Goal: Participate in discussion

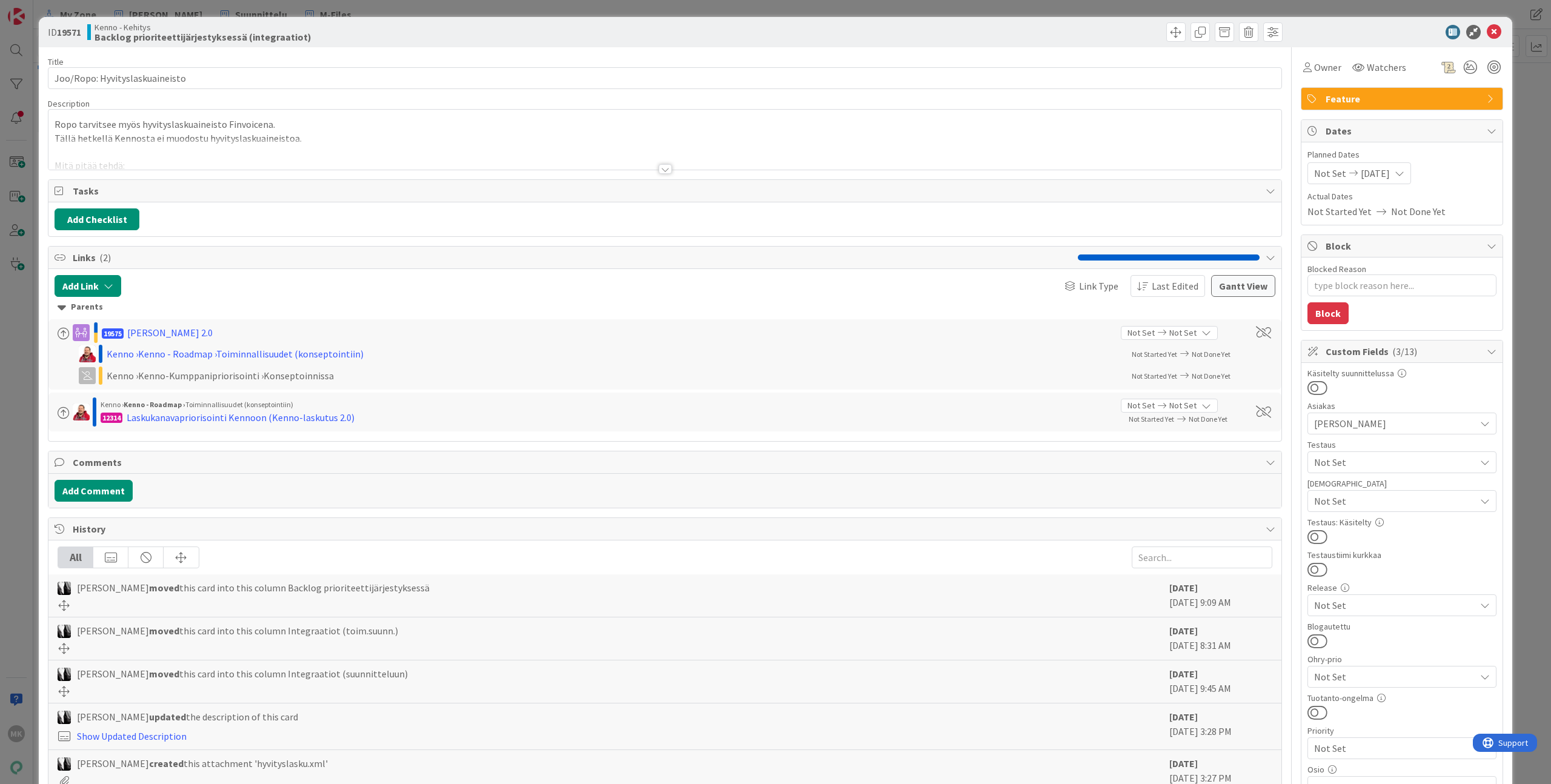
click at [740, 155] on div at bounding box center [665, 154] width 1233 height 31
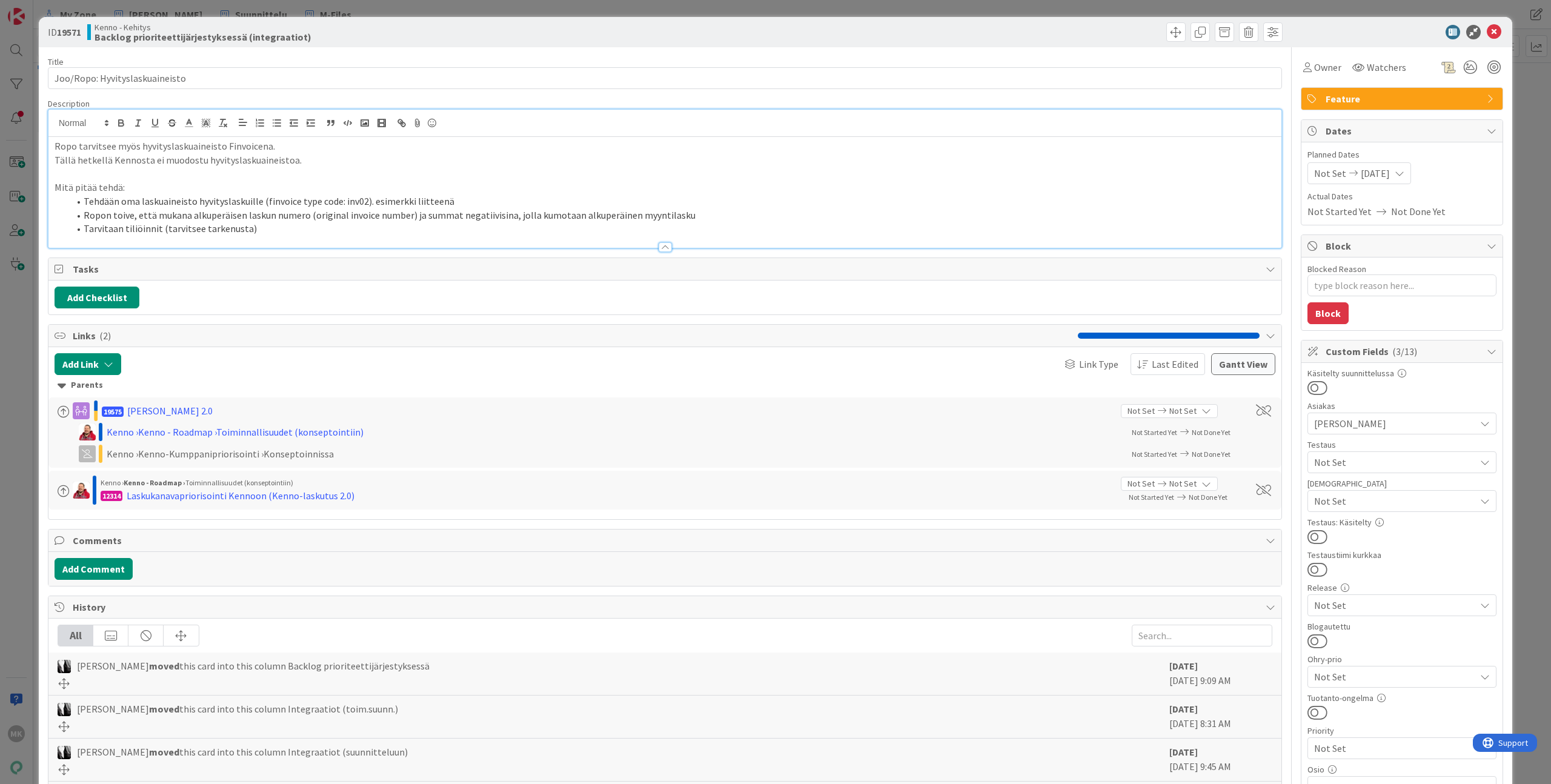
type textarea "x"
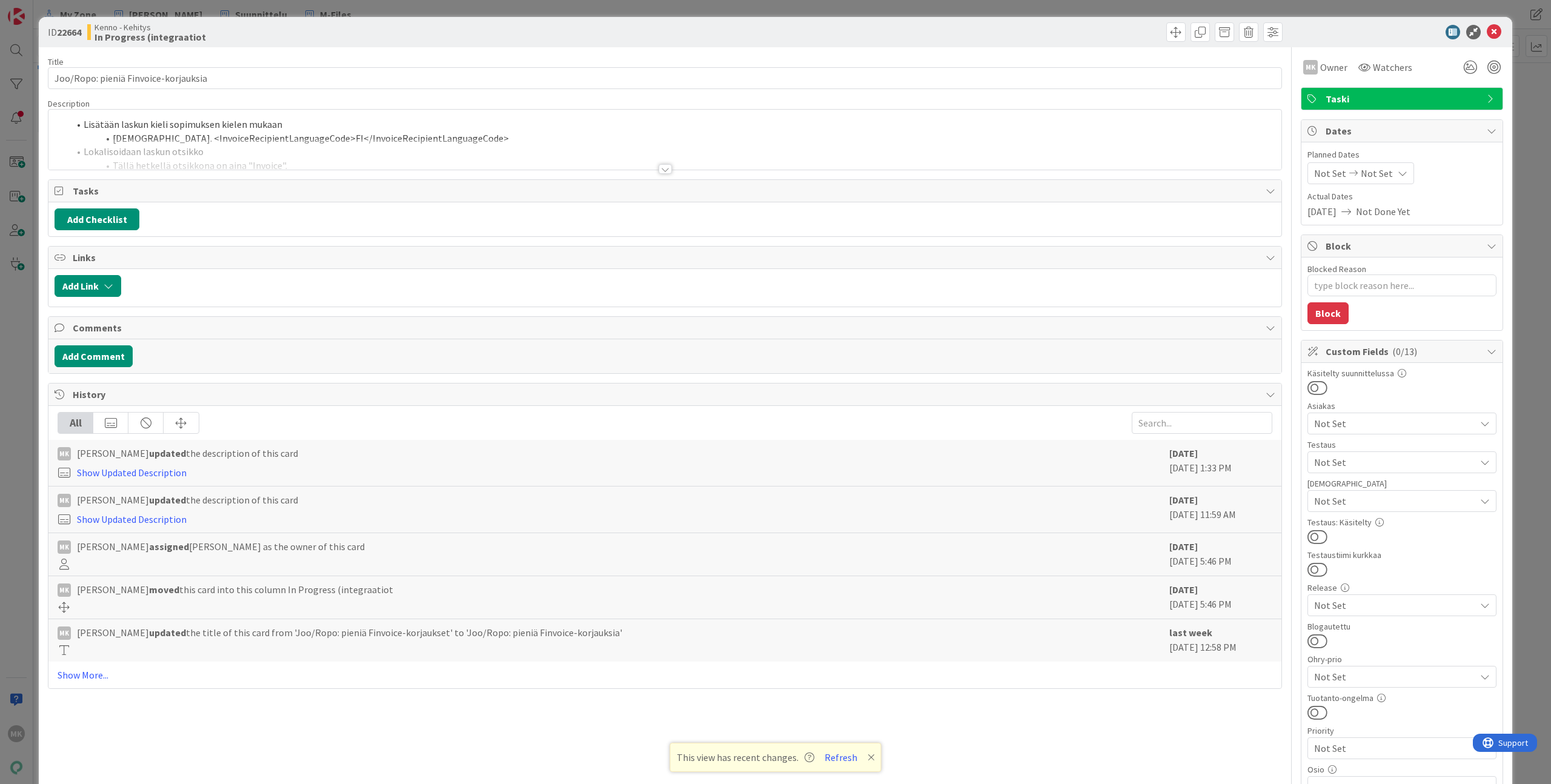
type textarea "x"
